Goal: Task Accomplishment & Management: Manage account settings

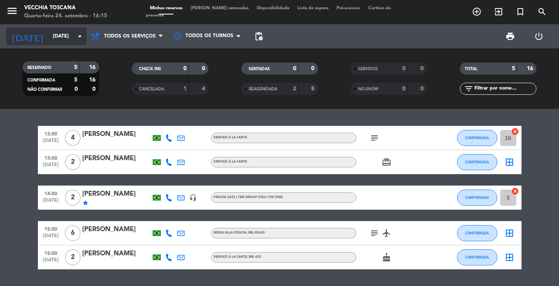
click at [49, 39] on input "[DATE]" at bounding box center [83, 36] width 69 height 14
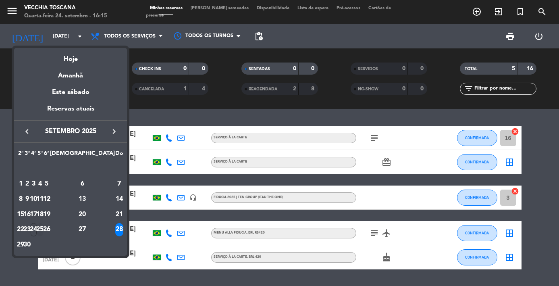
click at [43, 229] on div "25" at bounding box center [40, 230] width 6 height 14
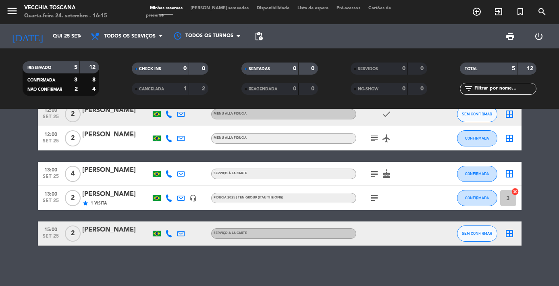
scroll to position [24, 0]
click at [391, 177] on icon "cake" at bounding box center [387, 174] width 10 height 10
click at [377, 174] on icon "subject" at bounding box center [375, 174] width 10 height 10
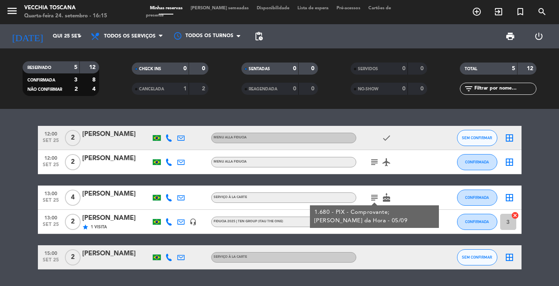
scroll to position [0, 0]
click at [51, 34] on input "Qui 25 set" at bounding box center [83, 36] width 69 height 14
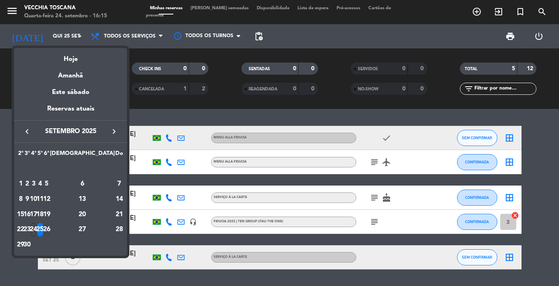
click at [50, 227] on div "26" at bounding box center [47, 230] width 6 height 14
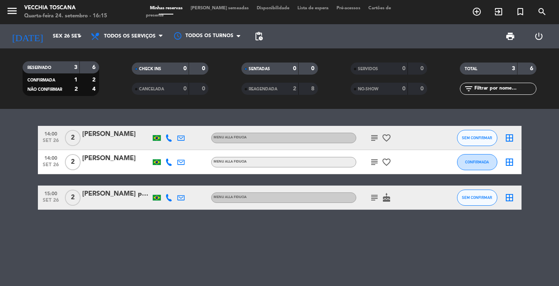
click at [373, 134] on icon "subject" at bounding box center [375, 138] width 10 height 10
click at [373, 160] on icon "subject" at bounding box center [375, 162] width 10 height 10
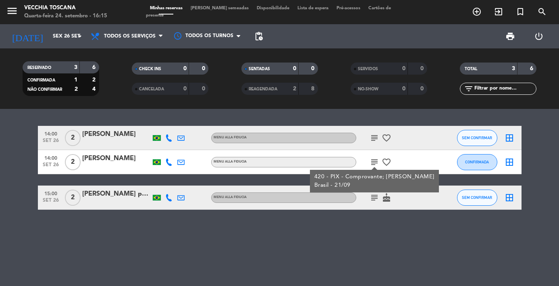
click at [373, 160] on icon "subject" at bounding box center [375, 162] width 10 height 10
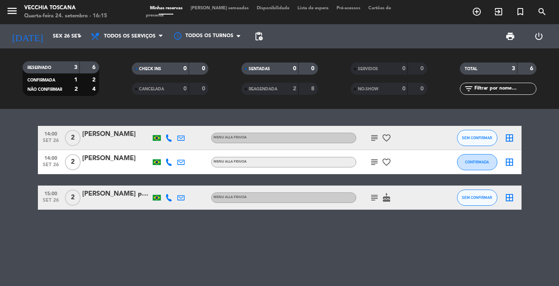
click at [373, 195] on icon "subject" at bounding box center [375, 198] width 10 height 10
click at [54, 40] on input "Sex 26 set" at bounding box center [83, 36] width 69 height 14
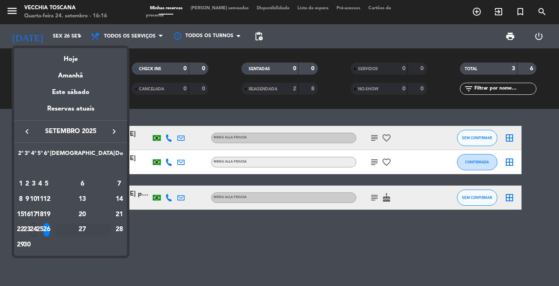
click at [96, 232] on div "27" at bounding box center [82, 230] width 58 height 14
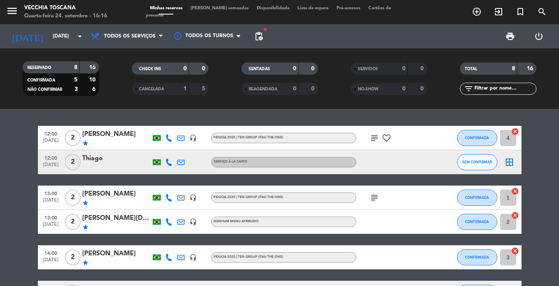
click at [375, 140] on icon "subject" at bounding box center [375, 138] width 10 height 10
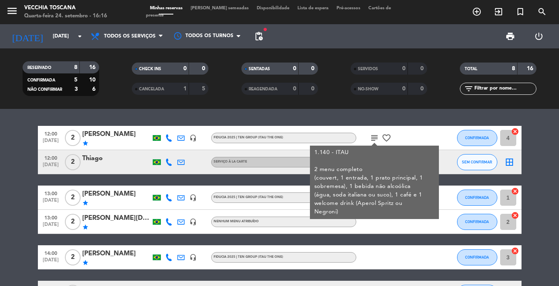
click at [375, 140] on icon "subject" at bounding box center [375, 138] width 10 height 10
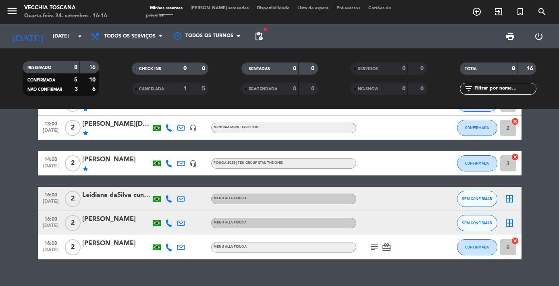
scroll to position [95, 0]
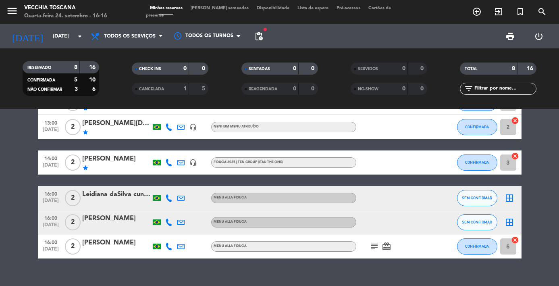
click at [370, 248] on icon "subject" at bounding box center [375, 247] width 10 height 10
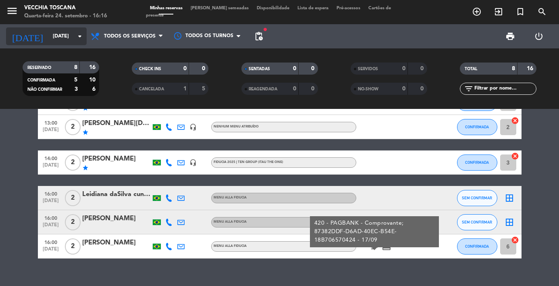
click at [66, 36] on input "[DATE]" at bounding box center [83, 36] width 69 height 14
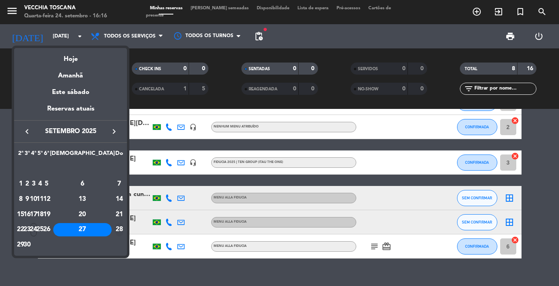
click at [117, 231] on div "28" at bounding box center [119, 230] width 8 height 14
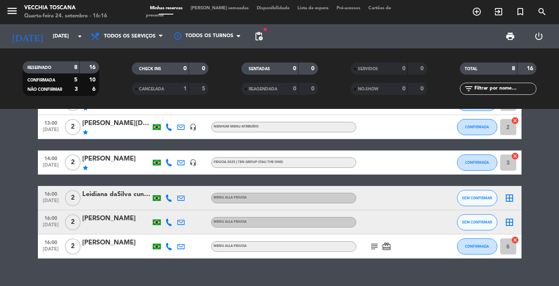
type input "[DATE]"
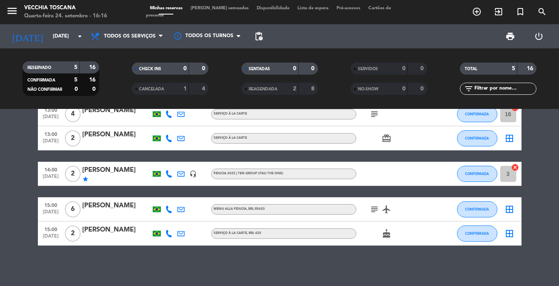
click at [373, 209] on icon "subject" at bounding box center [375, 210] width 10 height 10
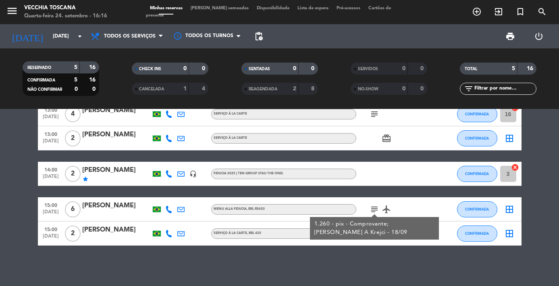
click at [373, 209] on icon "subject" at bounding box center [375, 210] width 10 height 10
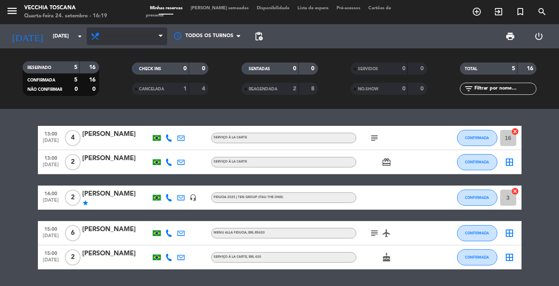
scroll to position [0, 0]
click at [15, 14] on icon "menu" at bounding box center [12, 11] width 12 height 12
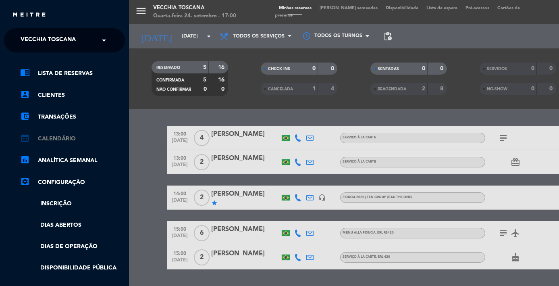
click at [46, 137] on link "calendar_month Calendário" at bounding box center [72, 139] width 105 height 10
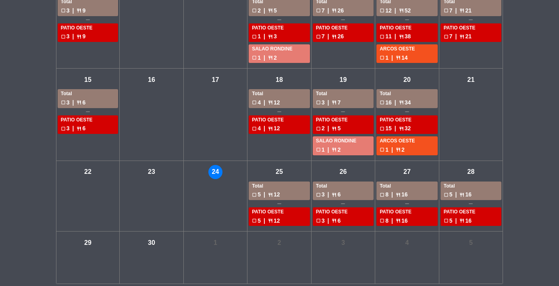
scroll to position [176, 0]
